Goal: Task Accomplishment & Management: Use online tool/utility

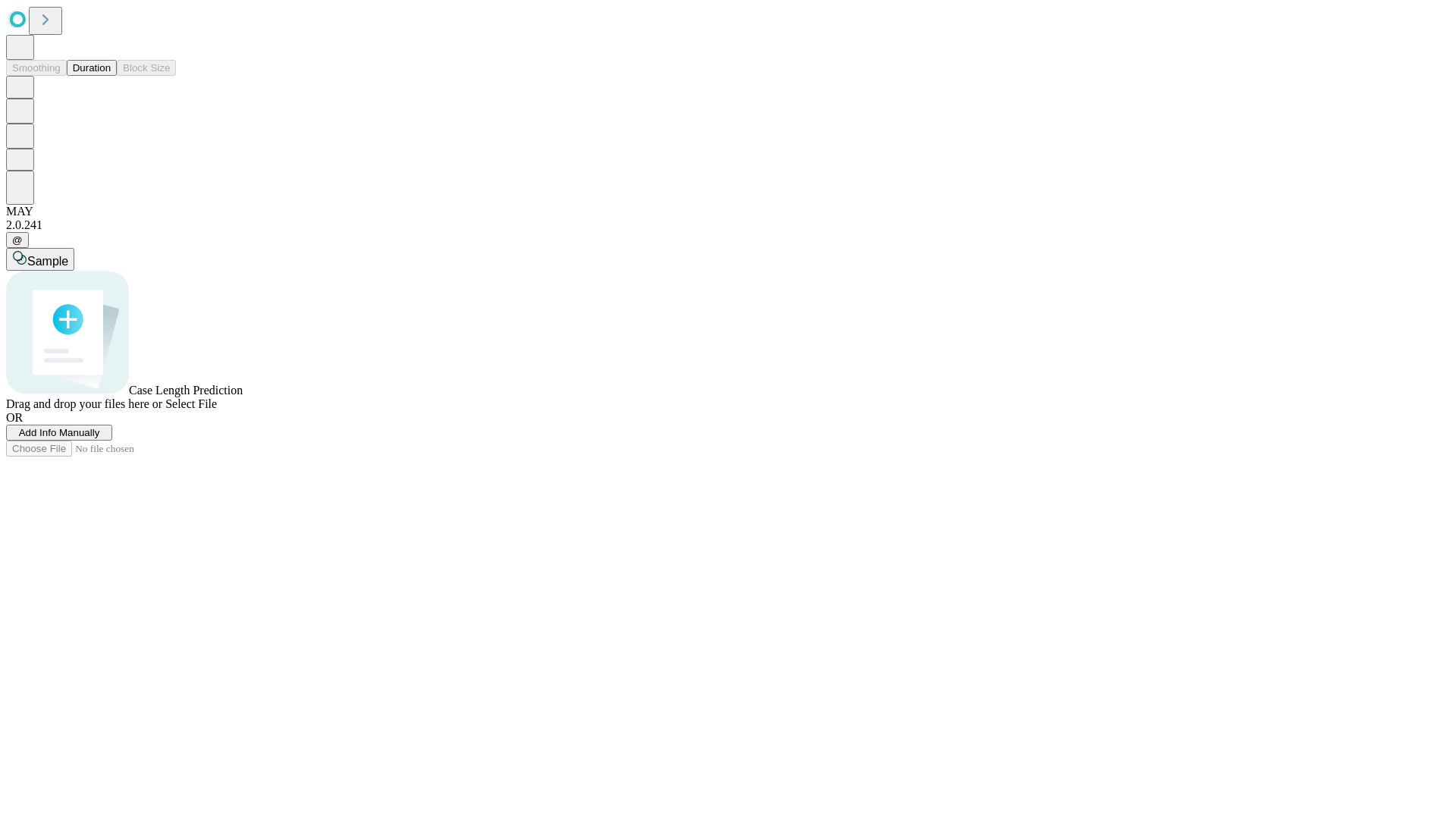
click at [111, 76] on button "Duration" at bounding box center [91, 68] width 50 height 16
click at [100, 439] on span "Add Info Manually" at bounding box center [59, 432] width 81 height 11
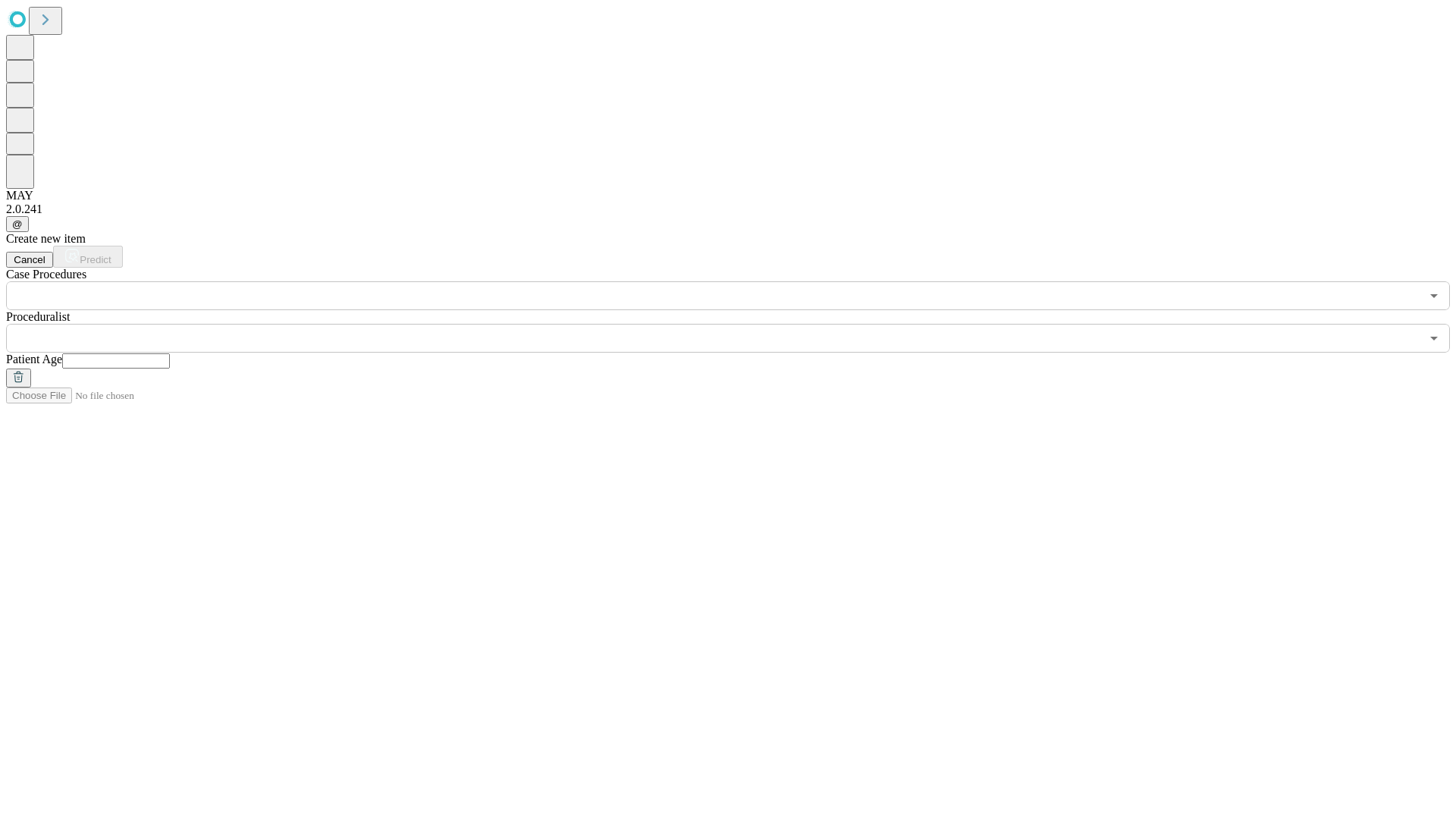
click at [170, 353] on input "text" at bounding box center [116, 361] width 108 height 15
type input "**"
click at [739, 324] on input "text" at bounding box center [713, 339] width 1414 height 29
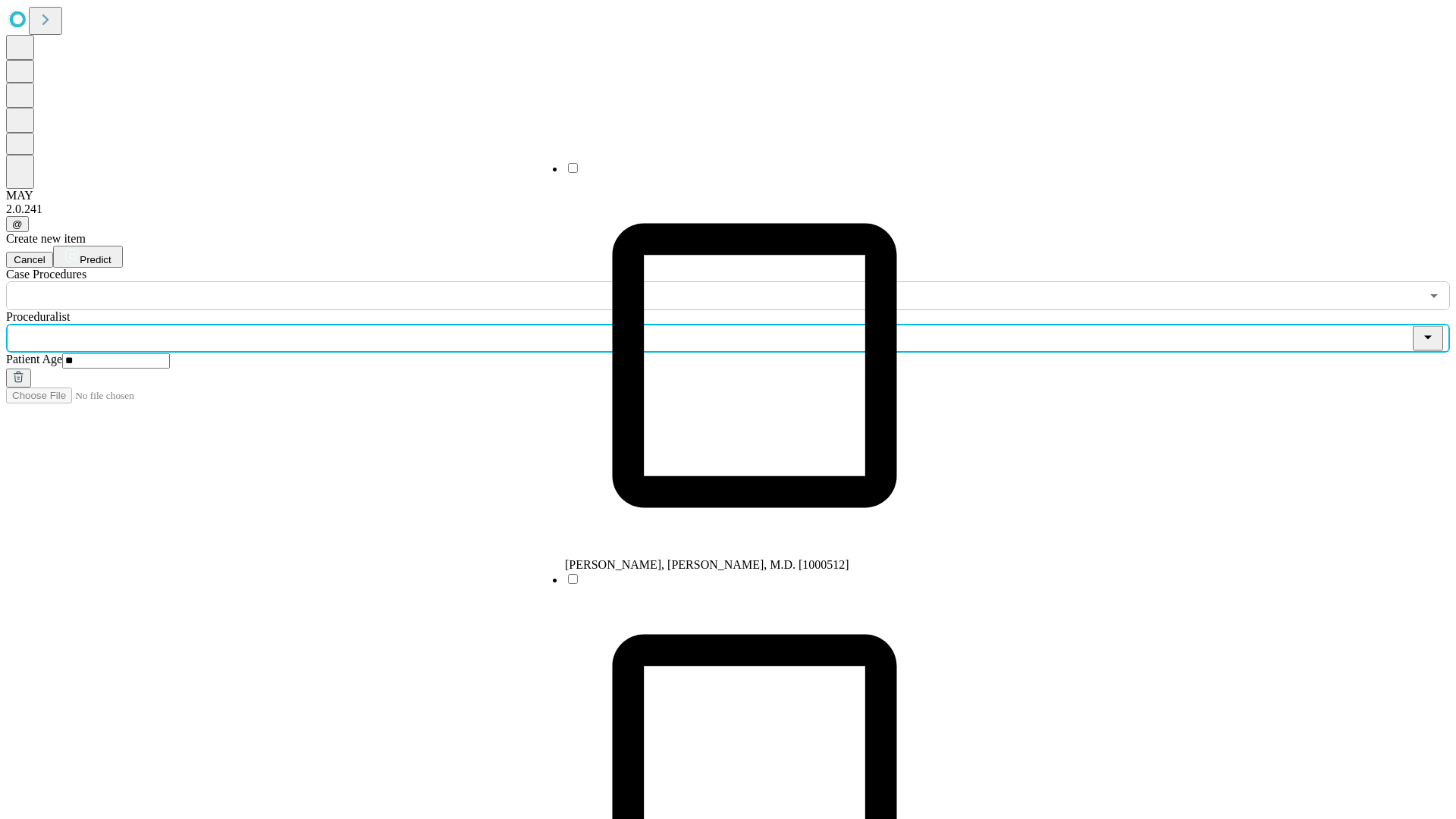
click at [740, 174] on li "[PERSON_NAME], [PERSON_NAME], M.D. [1000512]" at bounding box center [755, 366] width 380 height 411
